Goal: Find specific page/section: Find specific page/section

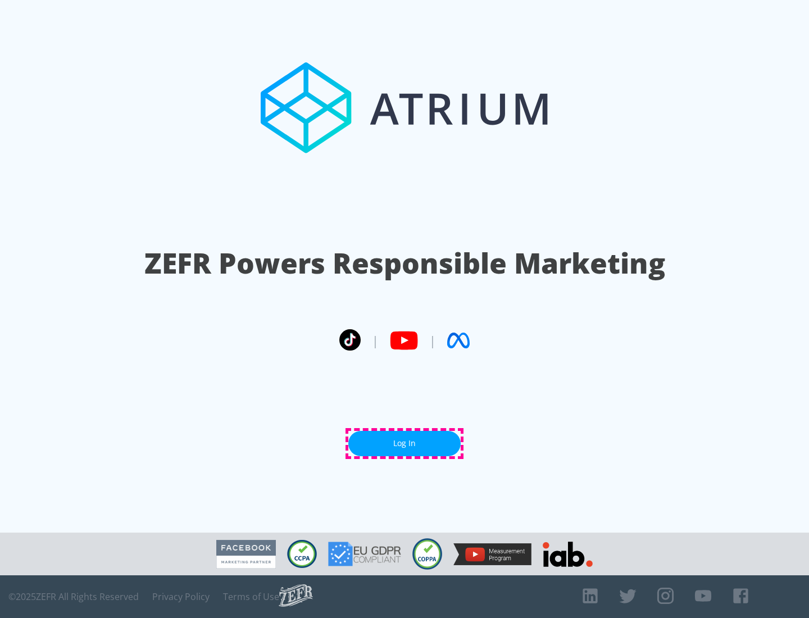
click at [404, 443] on link "Log In" at bounding box center [404, 443] width 112 height 25
